Goal: Task Accomplishment & Management: Manage account settings

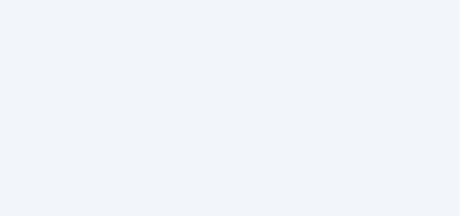
click at [152, 0] on html at bounding box center [230, 0] width 460 height 0
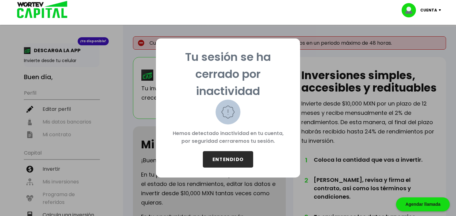
click at [222, 160] on button "ENTENDIDO" at bounding box center [228, 159] width 50 height 16
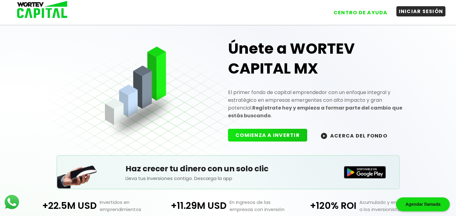
click at [424, 11] on button "INICIAR SESIÓN" at bounding box center [420, 11] width 49 height 10
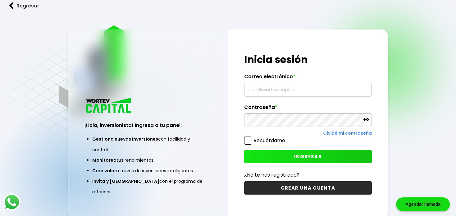
type input "[EMAIL_ADDRESS][DOMAIN_NAME]"
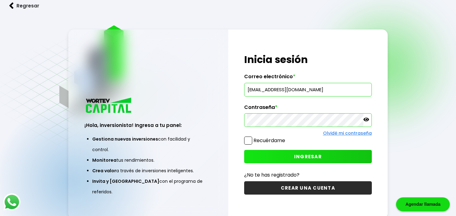
click at [256, 141] on label "Recuérdame" at bounding box center [269, 140] width 32 height 7
click at [286, 138] on input "Recuérdame" at bounding box center [286, 138] width 0 height 0
click at [290, 157] on button "INGRESAR" at bounding box center [307, 156] width 127 height 13
